Goal: Transaction & Acquisition: Book appointment/travel/reservation

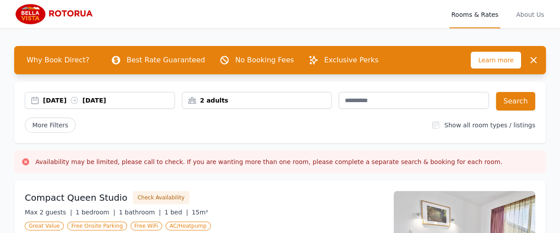
click at [73, 96] on div "[DATE] [DATE]" at bounding box center [108, 100] width 131 height 9
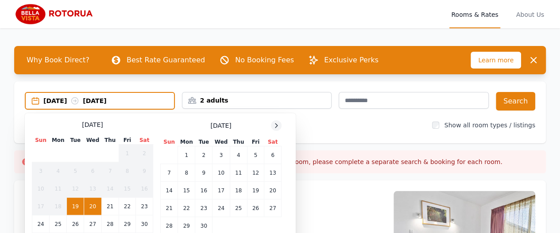
click at [278, 123] on icon at bounding box center [276, 125] width 7 height 7
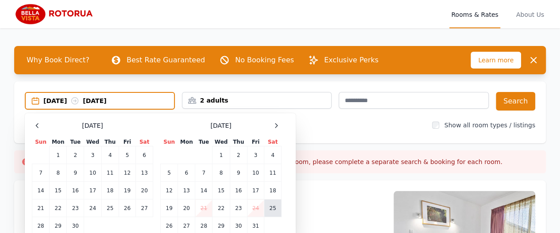
click at [274, 209] on td "25" at bounding box center [272, 209] width 17 height 18
click at [190, 225] on td "27" at bounding box center [186, 226] width 17 height 18
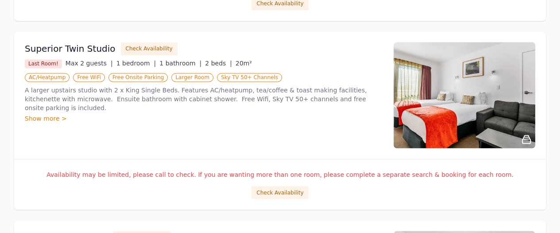
scroll to position [721, 0]
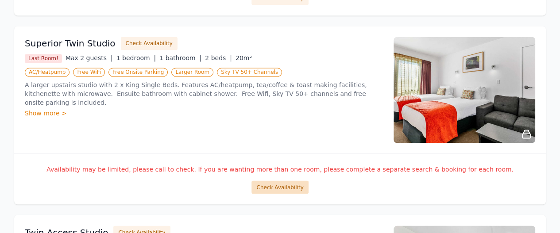
click at [273, 188] on button "Check Availability" at bounding box center [279, 187] width 57 height 13
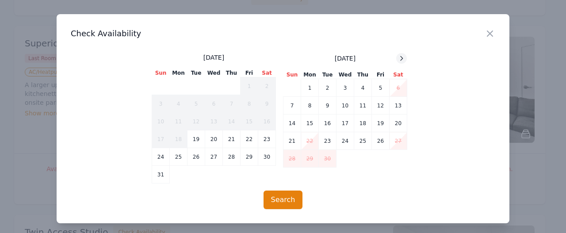
click at [400, 59] on icon at bounding box center [401, 58] width 7 height 7
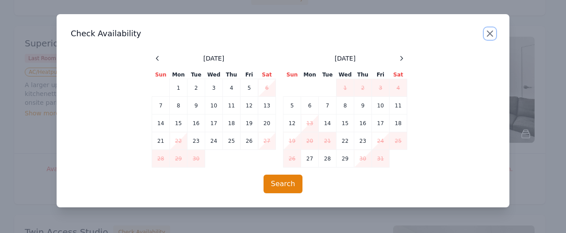
click at [489, 36] on icon "button" at bounding box center [490, 33] width 11 height 11
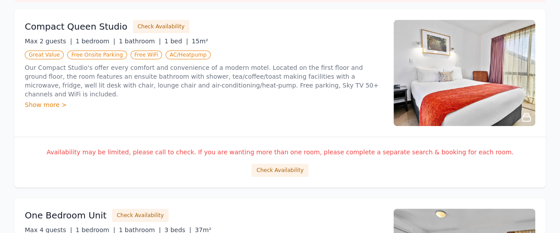
scroll to position [187, 0]
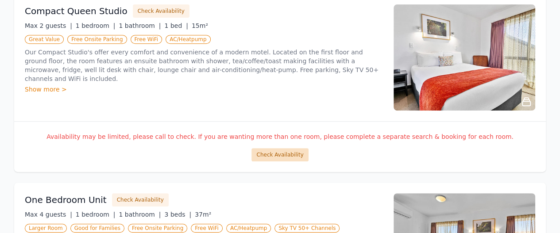
click at [266, 151] on button "Check Availability" at bounding box center [279, 154] width 57 height 13
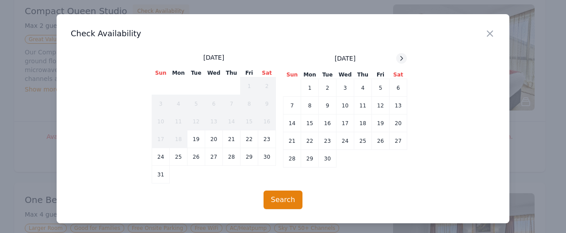
click at [399, 60] on icon at bounding box center [401, 58] width 7 height 7
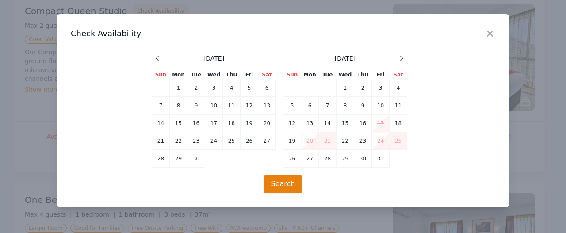
click at [496, 31] on div "Close" at bounding box center [497, 28] width 25 height 28
click at [490, 31] on icon "button" at bounding box center [490, 33] width 11 height 11
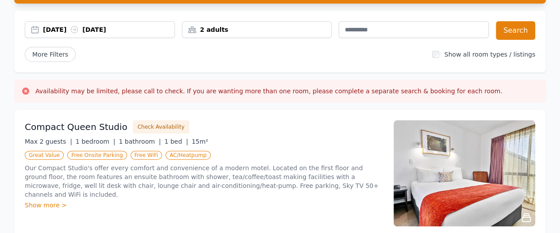
scroll to position [70, 0]
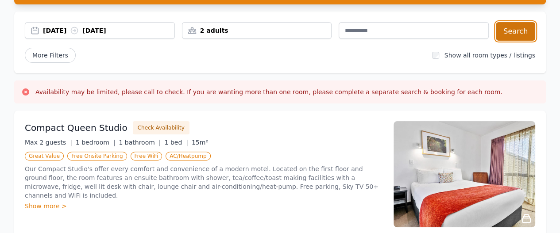
click at [519, 28] on button "Search" at bounding box center [515, 31] width 39 height 19
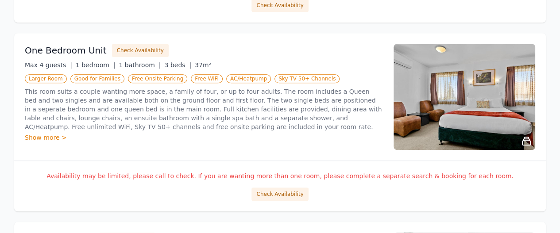
scroll to position [333, 0]
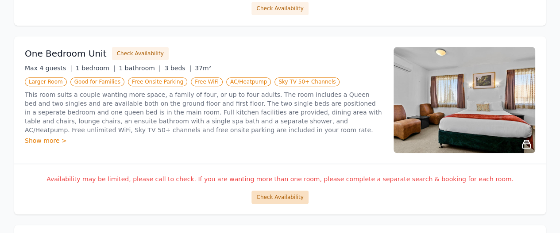
click at [278, 196] on button "Check Availability" at bounding box center [279, 197] width 57 height 13
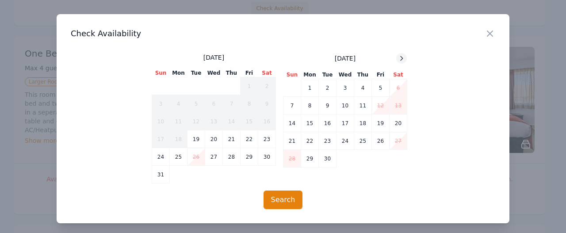
click at [398, 58] on icon at bounding box center [401, 58] width 7 height 7
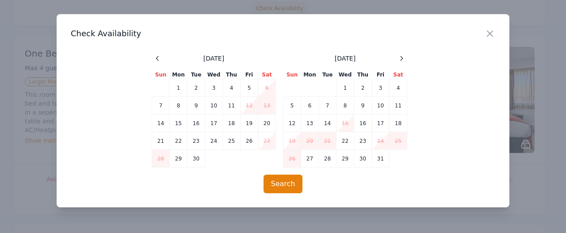
click at [491, 27] on div "Close" at bounding box center [497, 28] width 25 height 28
click at [489, 31] on icon "button" at bounding box center [490, 33] width 11 height 11
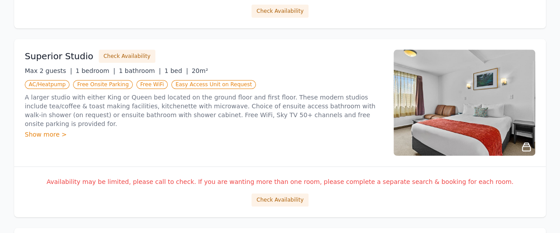
scroll to position [520, 0]
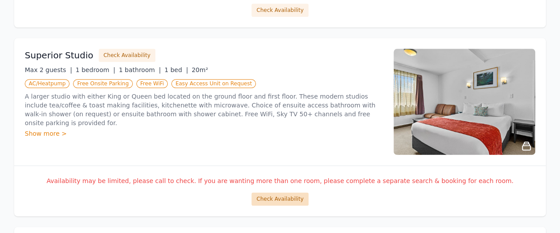
click at [264, 200] on button "Check Availability" at bounding box center [279, 198] width 57 height 13
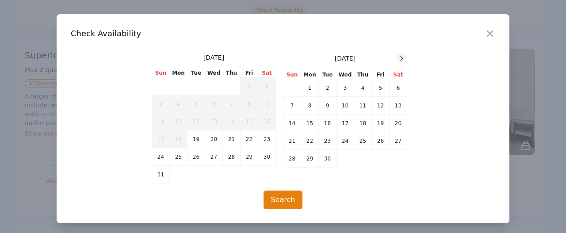
click at [398, 58] on icon at bounding box center [401, 58] width 7 height 7
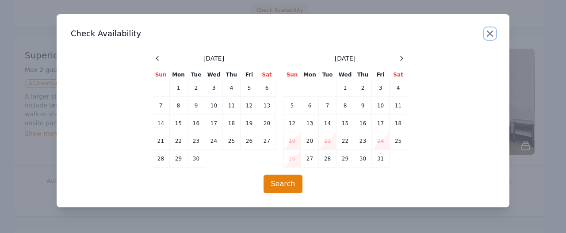
click at [491, 31] on icon "button" at bounding box center [490, 33] width 11 height 11
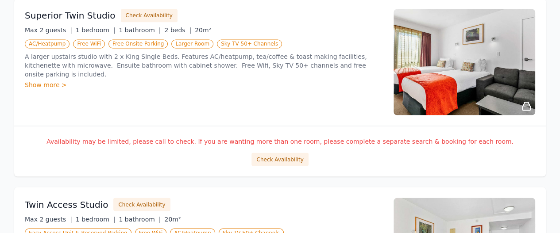
scroll to position [783, 0]
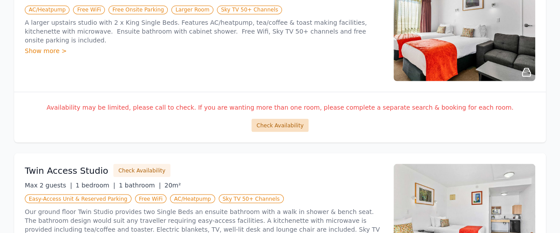
click at [277, 124] on button "Check Availability" at bounding box center [279, 125] width 57 height 13
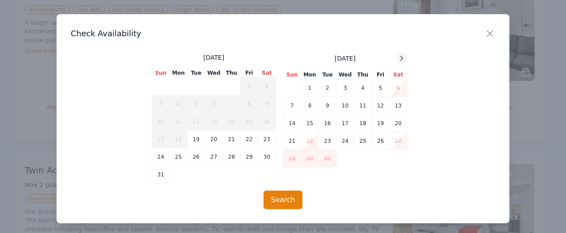
click at [398, 58] on icon at bounding box center [401, 58] width 7 height 7
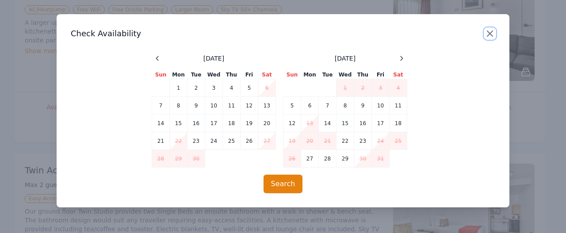
click at [490, 32] on icon "button" at bounding box center [490, 33] width 11 height 11
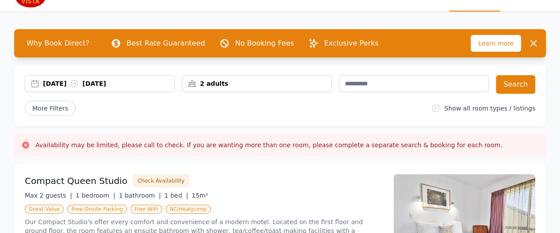
scroll to position [0, 0]
